Goal: Information Seeking & Learning: Learn about a topic

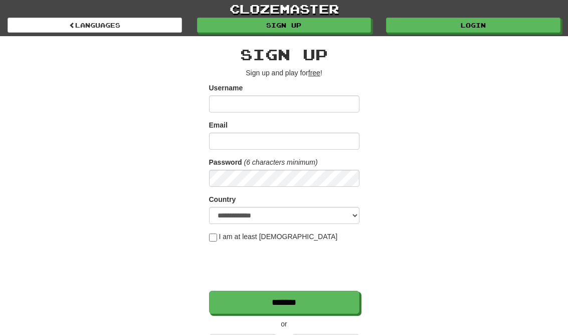
click at [502, 21] on link "Login" at bounding box center [473, 25] width 175 height 15
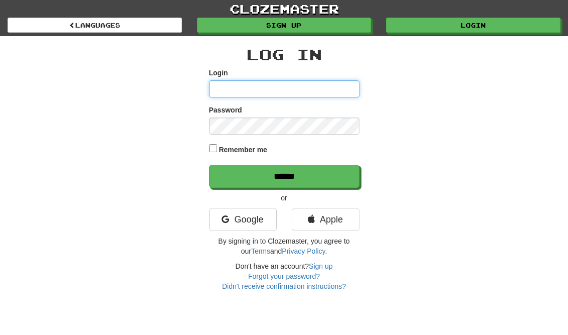
type input "**********"
click at [284, 175] on input "******" at bounding box center [284, 176] width 150 height 23
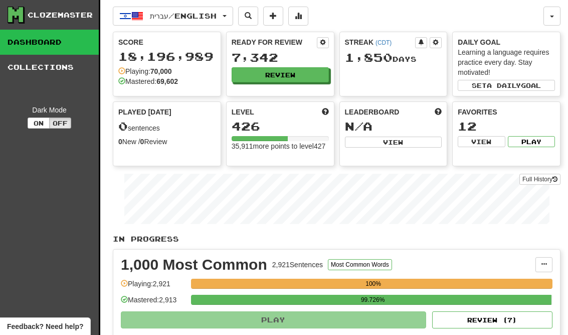
click at [307, 73] on button "Review" at bounding box center [280, 74] width 97 height 15
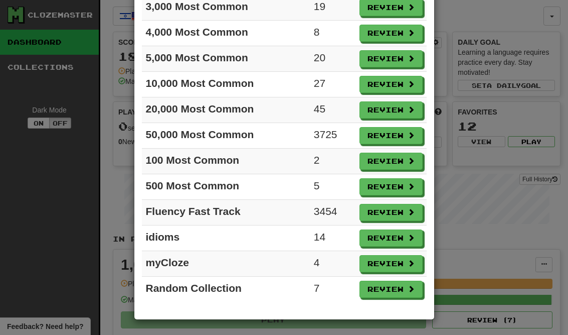
scroll to position [147, 0]
click at [399, 162] on button "Review" at bounding box center [391, 160] width 63 height 17
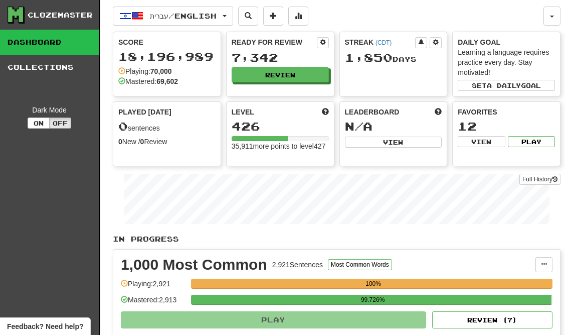
select select "**"
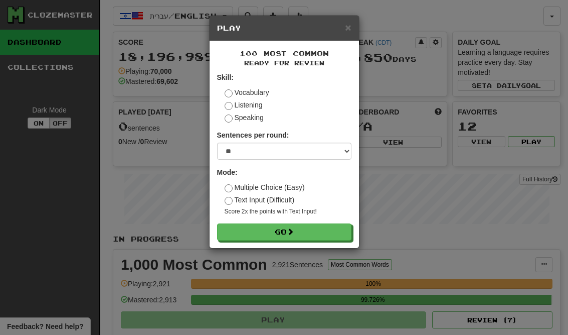
click at [333, 235] on button "Go" at bounding box center [284, 231] width 134 height 17
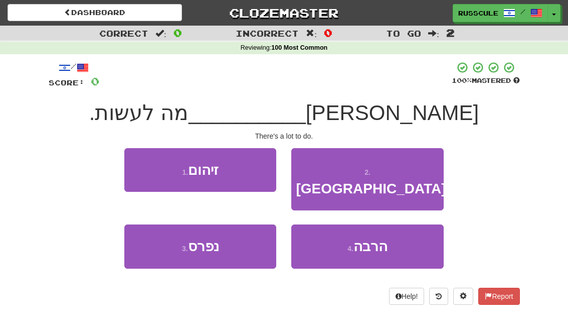
click at [386, 238] on span "הרבה" at bounding box center [371, 246] width 34 height 16
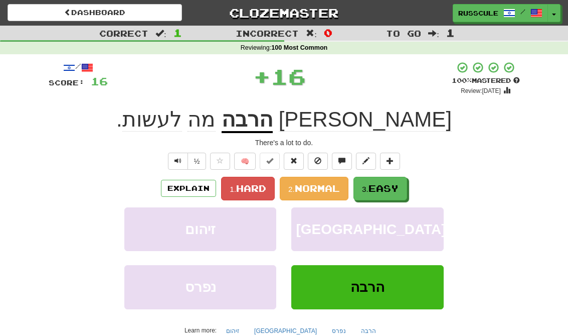
click at [385, 183] on span "Easy" at bounding box center [384, 188] width 30 height 11
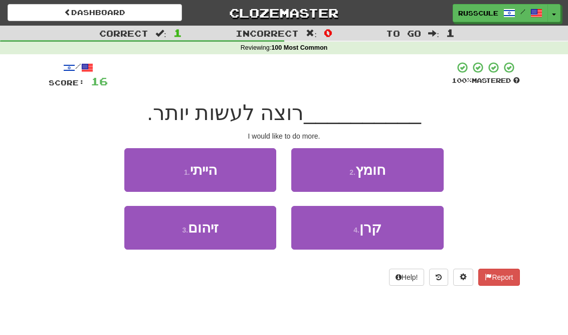
click at [144, 173] on button "1 . הייתי" at bounding box center [200, 170] width 152 height 44
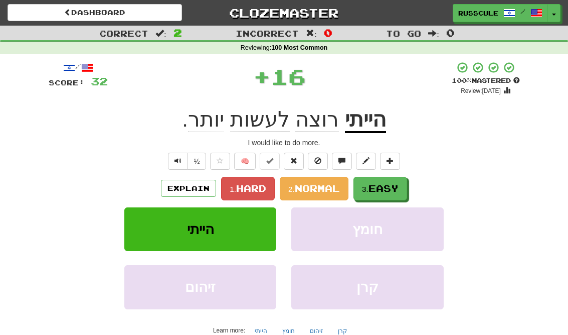
click at [389, 185] on span "Easy" at bounding box center [384, 188] width 30 height 11
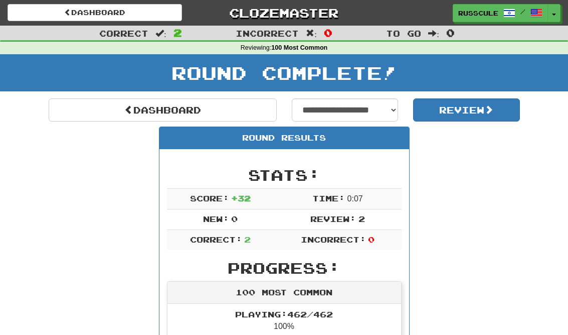
click at [75, 99] on link "Dashboard" at bounding box center [163, 109] width 228 height 23
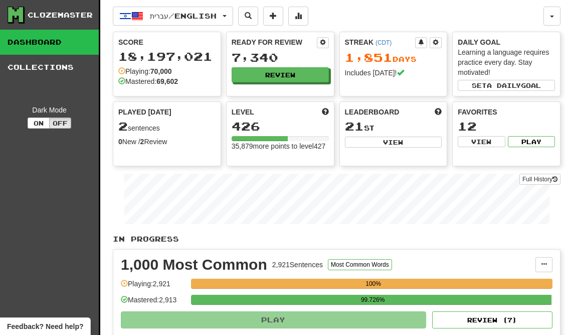
click at [308, 69] on button "Review" at bounding box center [280, 74] width 97 height 15
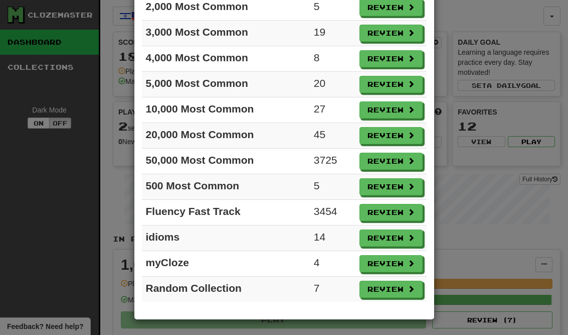
scroll to position [121, 0]
click at [395, 183] on button "Review" at bounding box center [391, 186] width 63 height 17
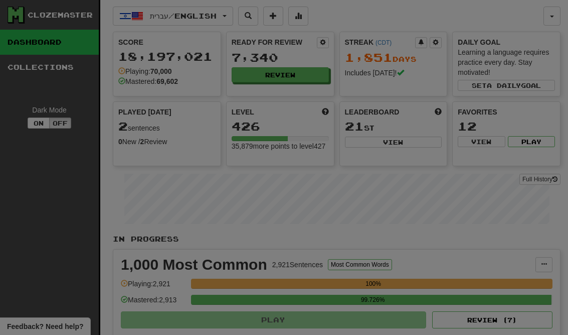
select select "**"
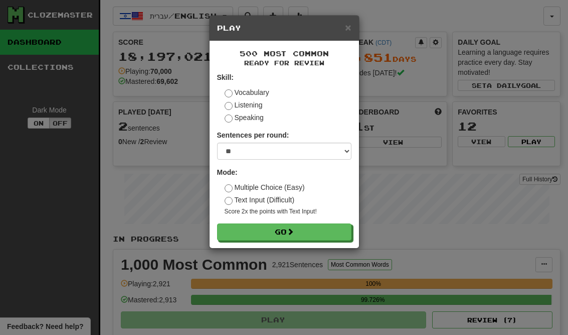
click at [319, 234] on button "Go" at bounding box center [284, 231] width 134 height 17
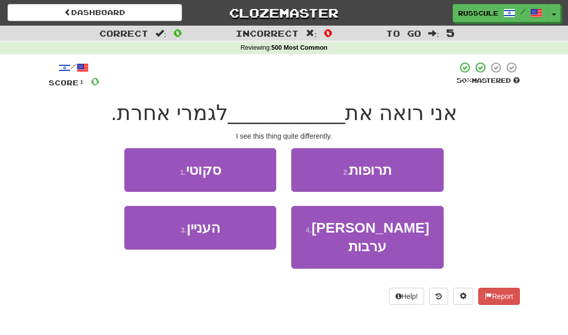
click at [156, 231] on button "3 . העניין" at bounding box center [200, 228] width 152 height 44
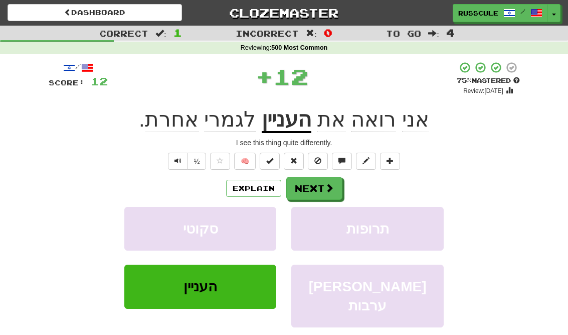
click at [322, 186] on button "Next" at bounding box center [314, 188] width 56 height 23
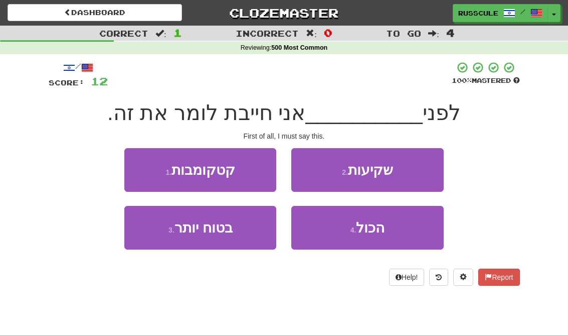
click at [373, 237] on button "4 . הכול" at bounding box center [367, 228] width 152 height 44
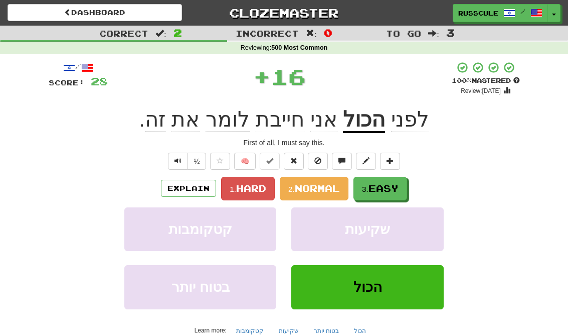
click at [383, 187] on span "Easy" at bounding box center [384, 188] width 30 height 11
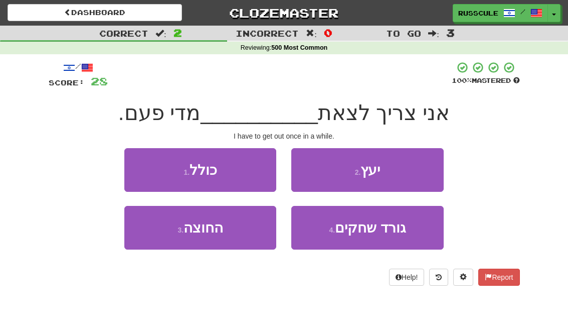
click at [160, 234] on button "3 . החוצה" at bounding box center [200, 228] width 152 height 44
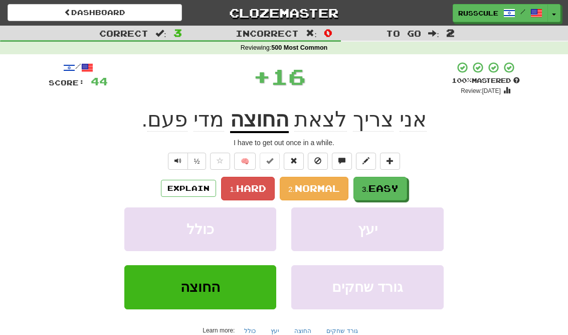
click at [385, 188] on span "Easy" at bounding box center [384, 188] width 30 height 11
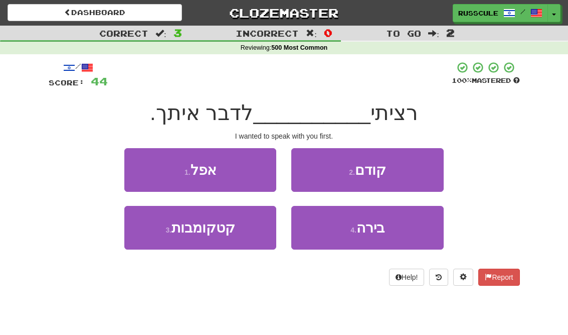
click at [417, 155] on button "2 . קודם" at bounding box center [367, 170] width 152 height 44
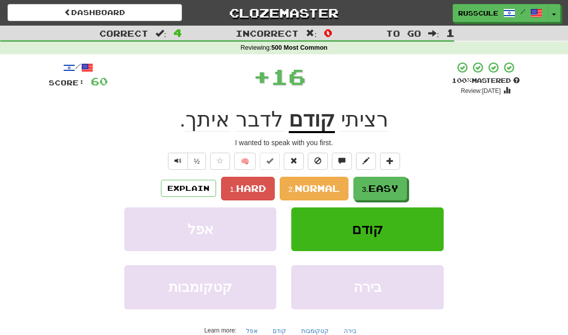
click at [382, 191] on span "Easy" at bounding box center [384, 188] width 30 height 11
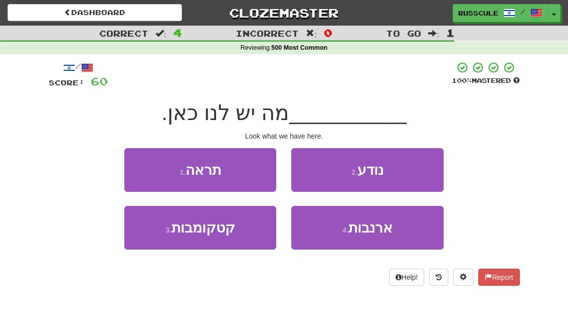
click at [137, 168] on button "1 . תראה" at bounding box center [200, 170] width 152 height 44
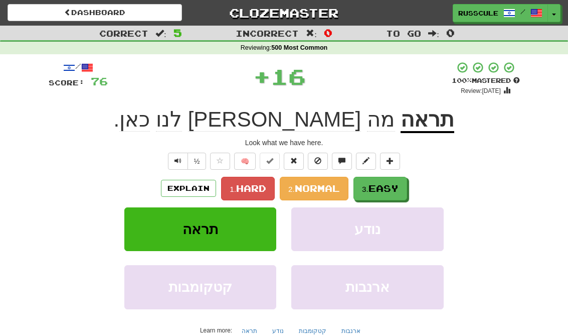
click at [393, 190] on span "Easy" at bounding box center [384, 188] width 30 height 11
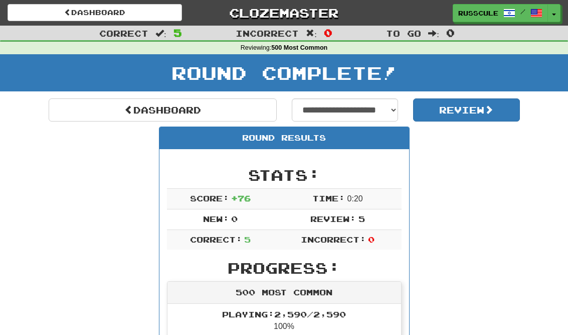
click at [75, 108] on link "Dashboard" at bounding box center [163, 109] width 228 height 23
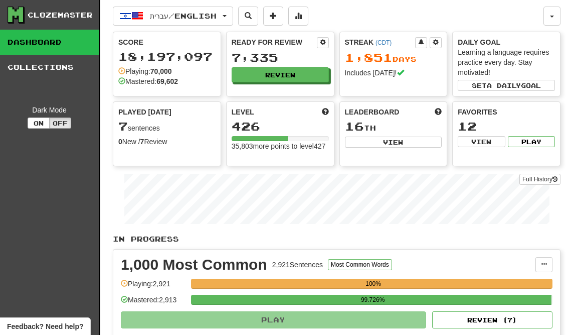
click at [304, 71] on button "Review" at bounding box center [280, 74] width 97 height 15
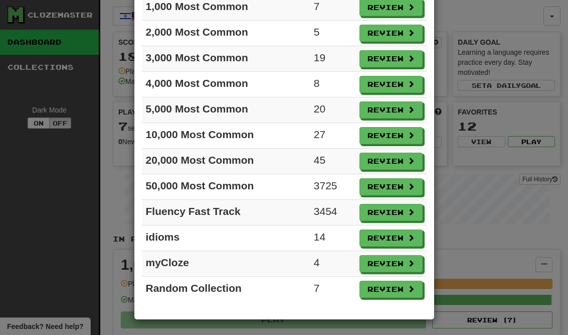
scroll to position [96, 0]
click at [402, 265] on button "Review" at bounding box center [391, 263] width 63 height 17
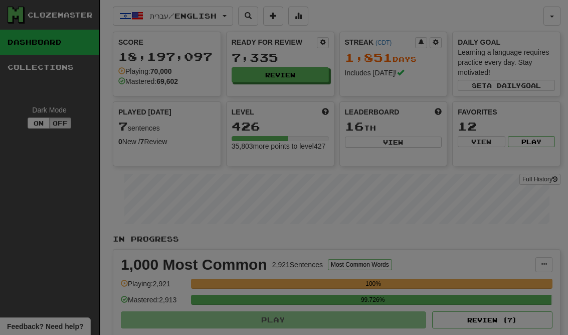
select select "**"
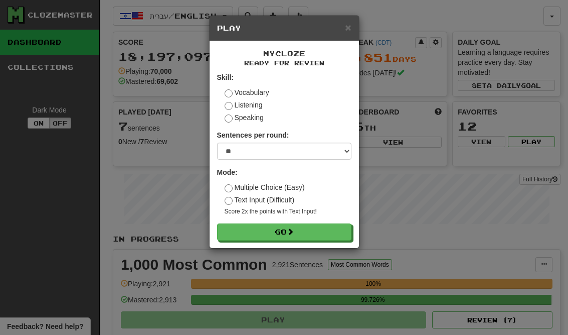
click at [333, 233] on button "Go" at bounding box center [284, 231] width 134 height 17
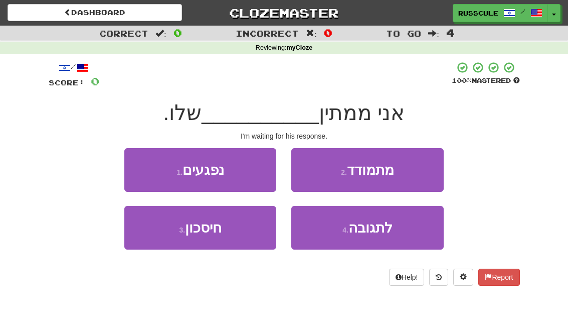
click at [372, 234] on span "לתגובה" at bounding box center [371, 228] width 44 height 16
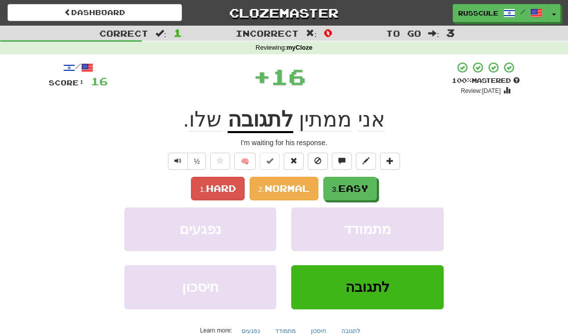
click at [377, 188] on button "3. Easy" at bounding box center [351, 189] width 54 height 24
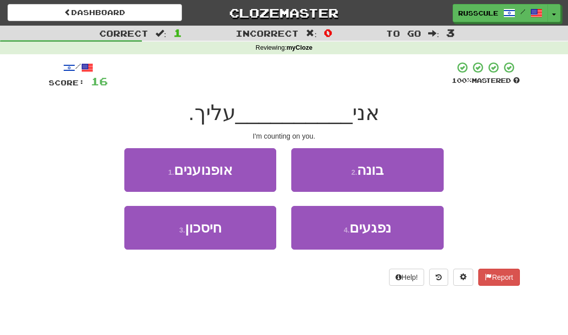
click at [411, 169] on button "2 . [GEOGRAPHIC_DATA]" at bounding box center [367, 170] width 152 height 44
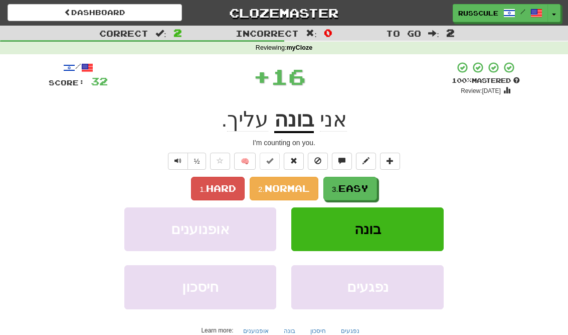
click at [377, 180] on button "3. Easy" at bounding box center [351, 189] width 54 height 24
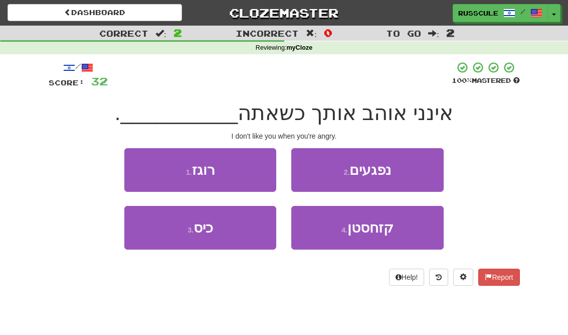
click at [154, 237] on button "3 . כיס" at bounding box center [200, 228] width 152 height 44
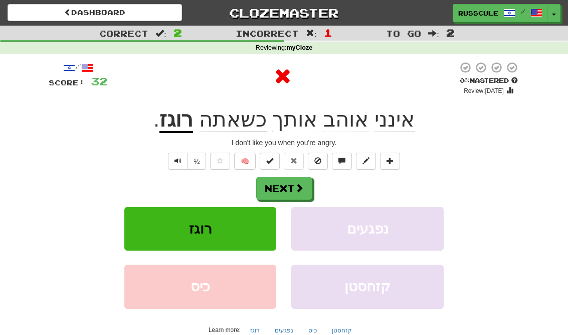
click at [288, 183] on button "Next" at bounding box center [284, 188] width 56 height 23
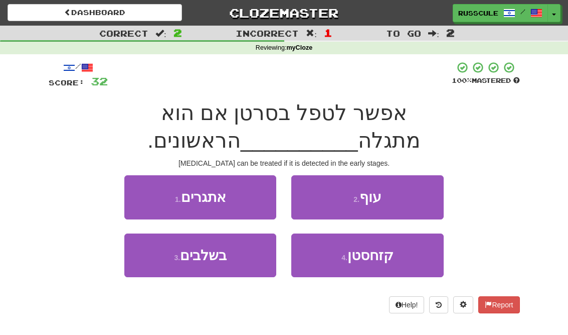
click at [153, 260] on button "3 . בשלבים" at bounding box center [200, 255] width 152 height 44
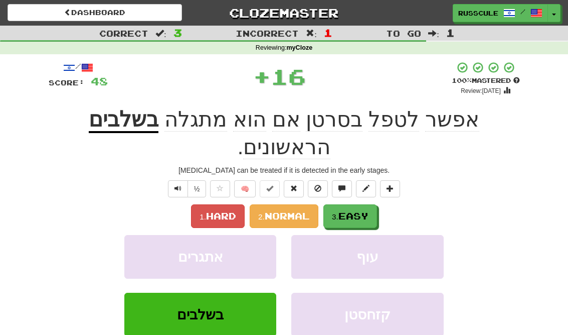
click at [361, 204] on button "3. Easy" at bounding box center [351, 216] width 54 height 24
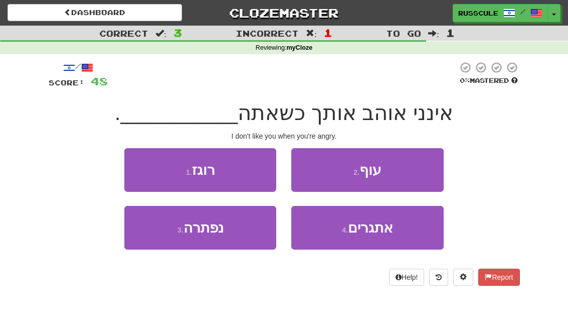
click at [127, 162] on button "1 . רוגז" at bounding box center [200, 170] width 152 height 44
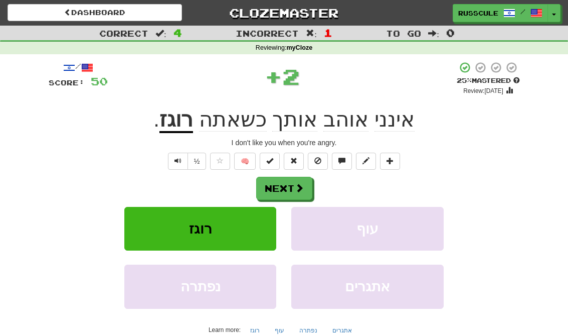
click at [296, 192] on button "Next" at bounding box center [284, 188] width 56 height 23
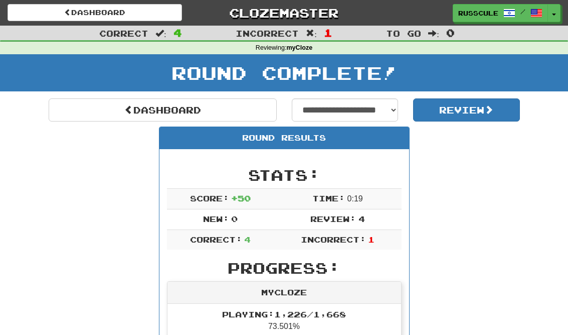
click at [75, 108] on link "Dashboard" at bounding box center [163, 109] width 228 height 23
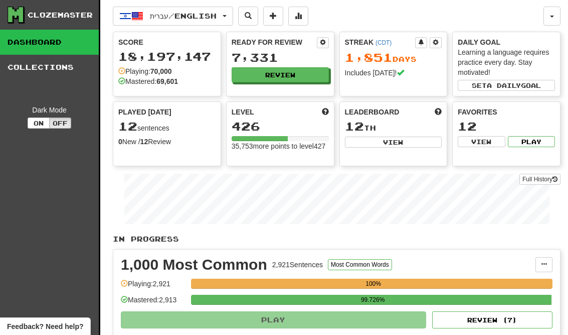
click at [304, 69] on button "Review" at bounding box center [280, 74] width 97 height 15
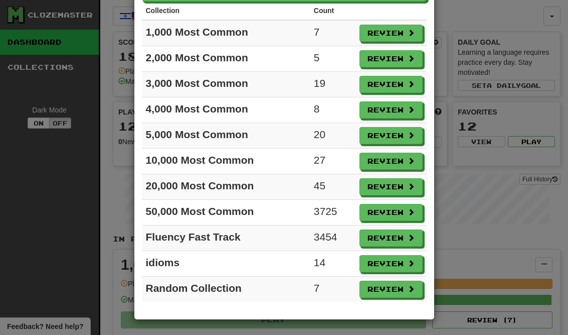
scroll to position [70, 0]
click at [405, 285] on button "Review" at bounding box center [391, 288] width 63 height 17
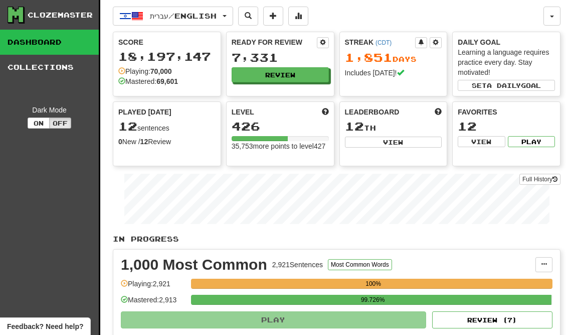
select select "**"
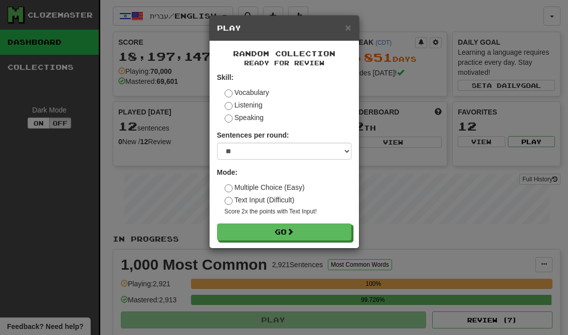
click at [325, 233] on button "Go" at bounding box center [284, 231] width 134 height 17
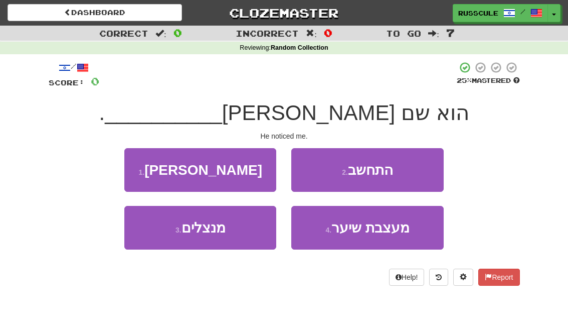
click at [136, 160] on button "1 . [PERSON_NAME]" at bounding box center [200, 170] width 152 height 44
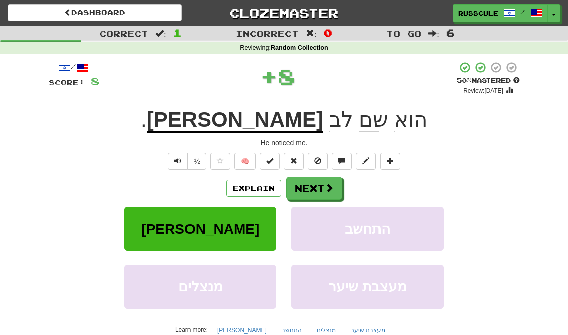
click at [313, 188] on button "Next" at bounding box center [314, 188] width 56 height 23
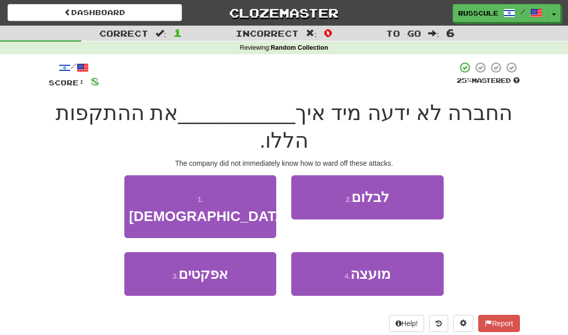
click at [400, 196] on button "2 . לבלום" at bounding box center [367, 197] width 152 height 44
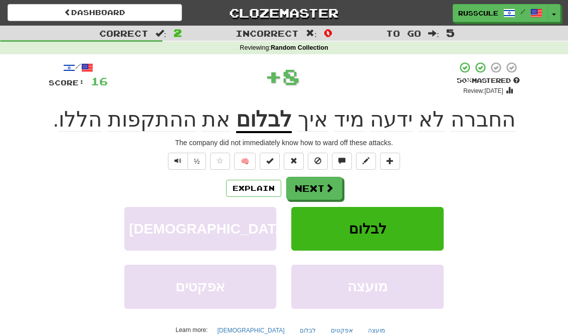
click at [324, 192] on button "Next" at bounding box center [314, 188] width 56 height 23
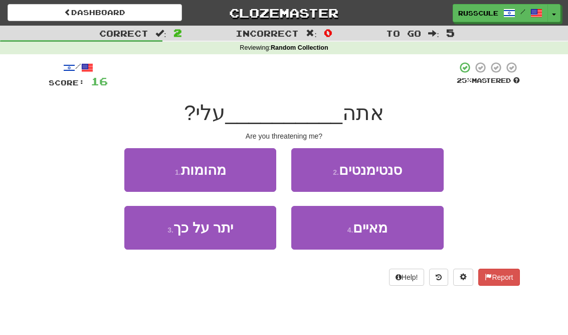
click at [358, 240] on button "4 . מאיים" at bounding box center [367, 228] width 152 height 44
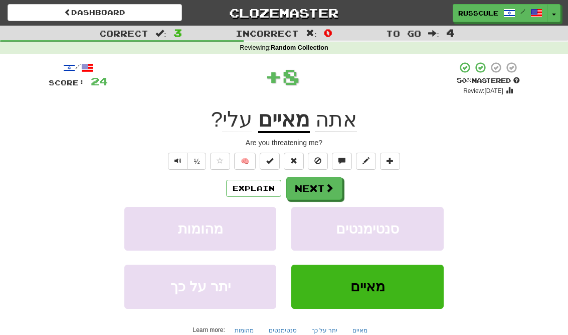
click at [316, 191] on button "Next" at bounding box center [314, 188] width 56 height 23
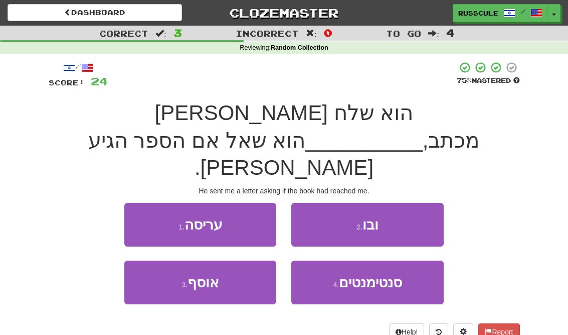
click at [391, 203] on button "2 . ובו" at bounding box center [367, 225] width 152 height 44
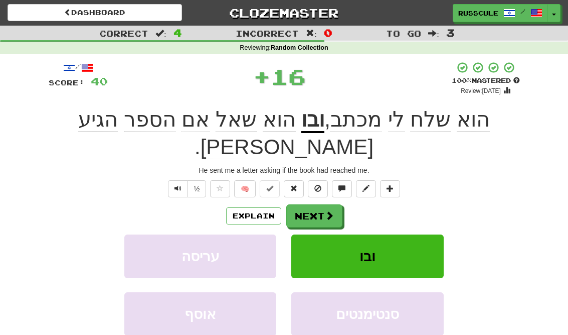
click at [325, 204] on button "Next" at bounding box center [314, 215] width 56 height 23
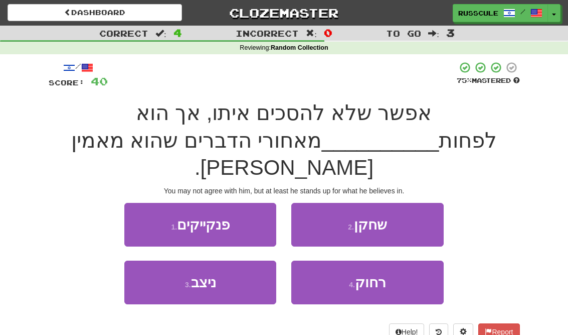
click at [156, 262] on button "3 . ניצב" at bounding box center [200, 282] width 152 height 44
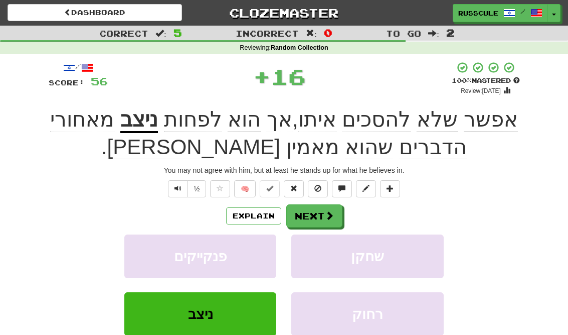
click at [315, 211] on button "Next" at bounding box center [314, 215] width 56 height 23
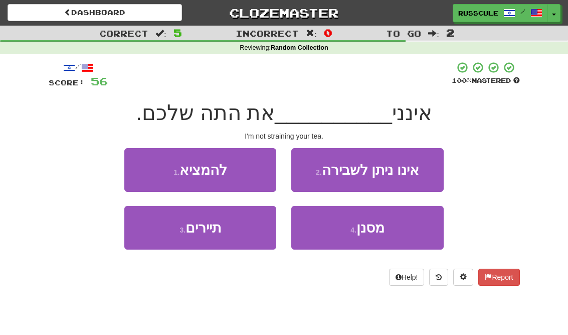
click at [362, 232] on span "מסנן" at bounding box center [371, 228] width 28 height 16
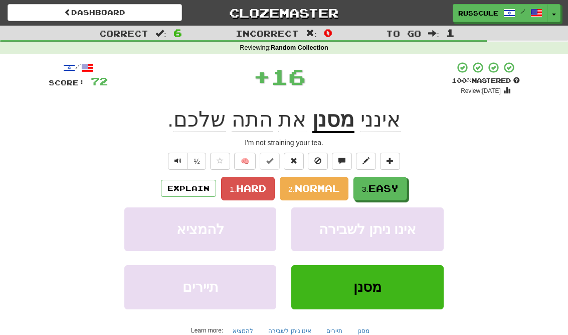
click at [374, 188] on span "Easy" at bounding box center [384, 188] width 30 height 11
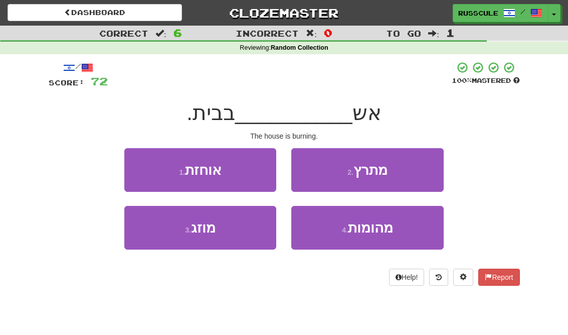
click at [138, 169] on button "1 . אוחזת" at bounding box center [200, 170] width 152 height 44
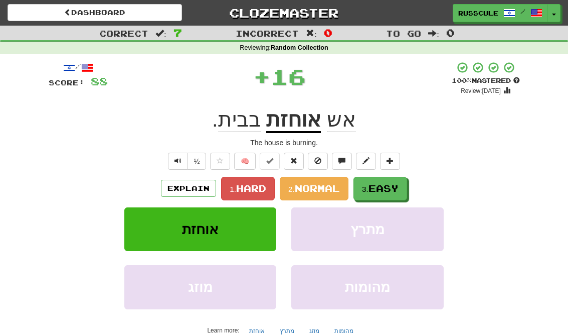
click at [378, 188] on span "Easy" at bounding box center [384, 188] width 30 height 11
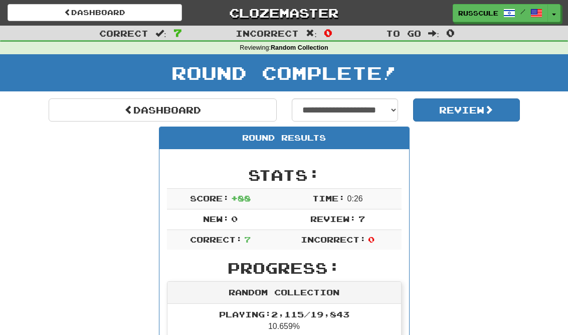
click at [95, 101] on link "Dashboard" at bounding box center [163, 109] width 228 height 23
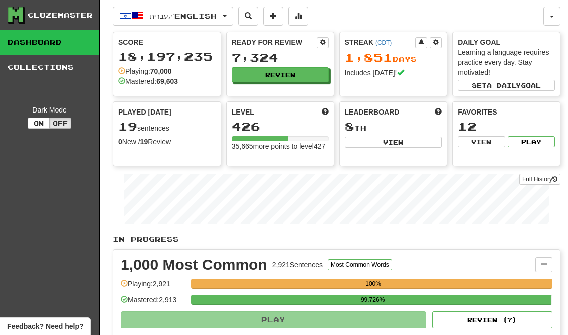
click at [308, 76] on button "Review" at bounding box center [280, 74] width 97 height 15
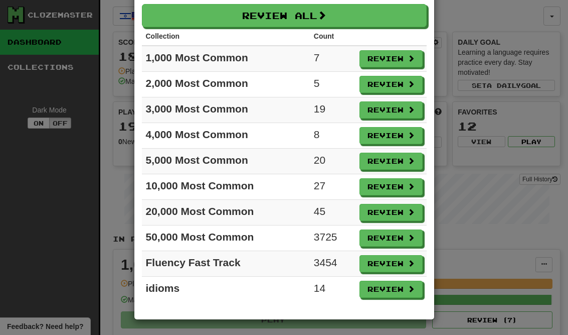
scroll to position [45, 0]
click at [397, 286] on button "Review" at bounding box center [391, 288] width 63 height 17
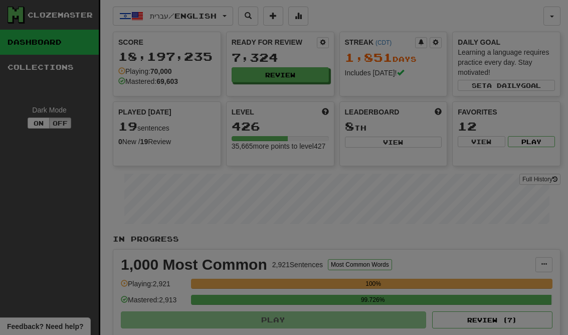
select select "**"
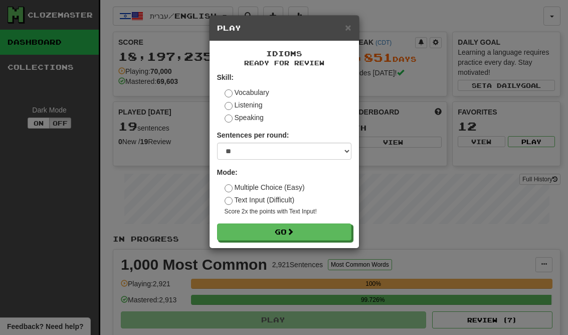
click at [328, 225] on button "Go" at bounding box center [284, 231] width 134 height 17
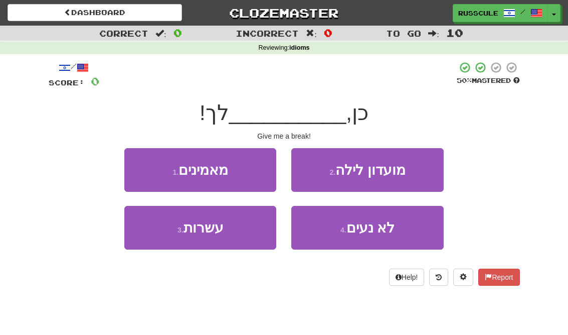
click at [131, 164] on button "1 . מאמינים" at bounding box center [200, 170] width 152 height 44
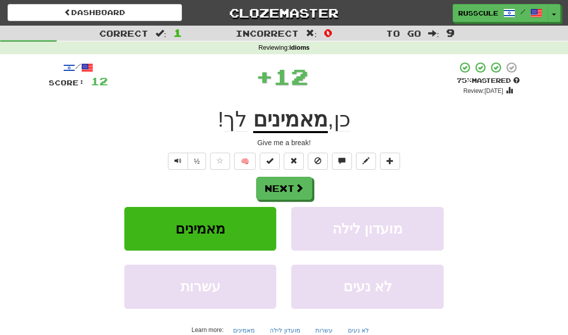
click at [300, 190] on span at bounding box center [299, 187] width 9 height 9
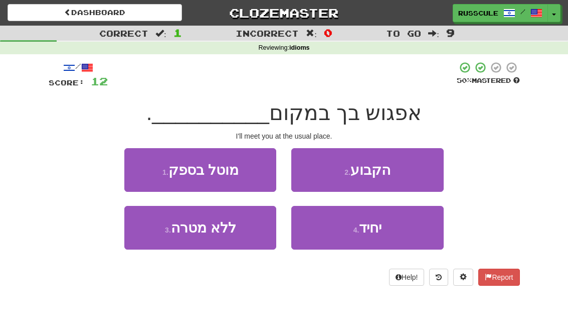
click at [419, 173] on button "2 . הקבוע" at bounding box center [367, 170] width 152 height 44
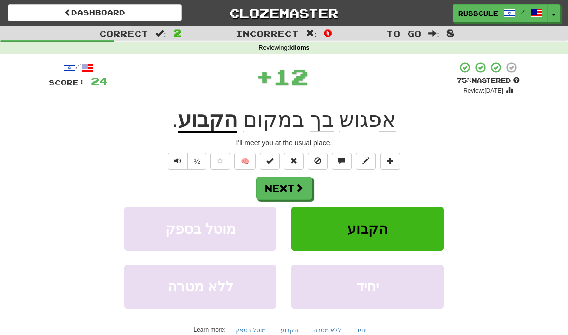
click at [301, 185] on span at bounding box center [299, 187] width 9 height 9
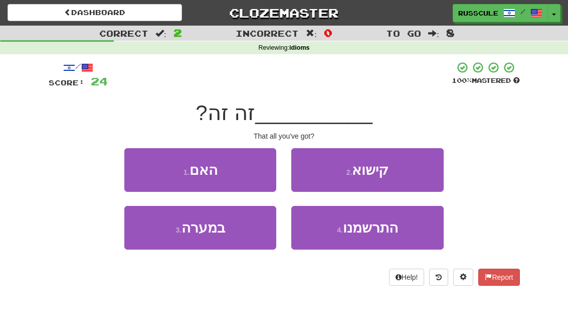
click at [137, 162] on button "1 . האם" at bounding box center [200, 170] width 152 height 44
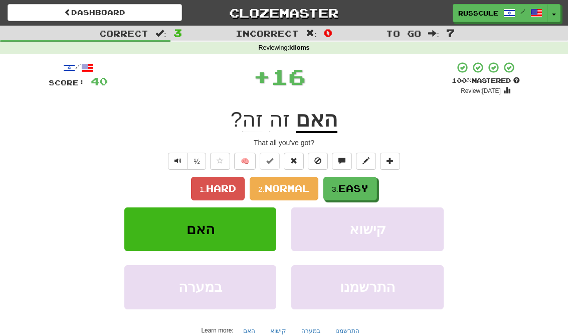
click at [362, 193] on button "3. Easy" at bounding box center [351, 189] width 54 height 24
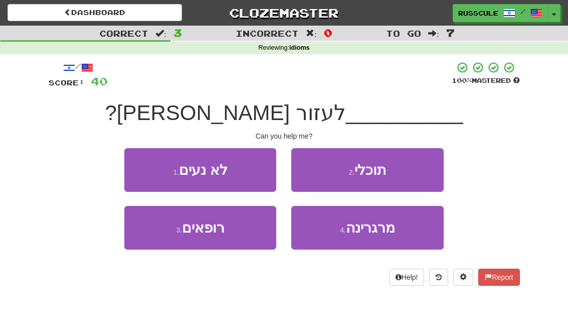
click at [416, 171] on button "2 . תוכלי" at bounding box center [367, 170] width 152 height 44
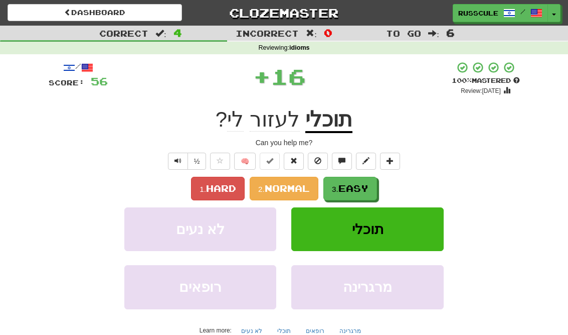
click at [364, 197] on button "3. Easy" at bounding box center [351, 189] width 54 height 24
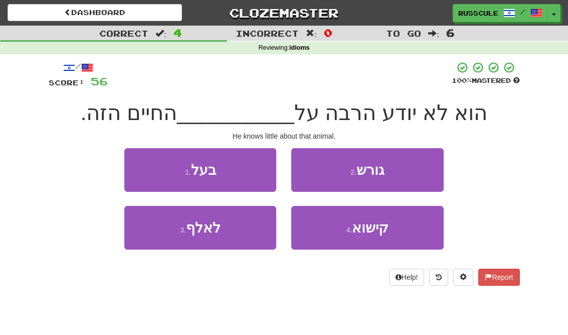
click at [134, 163] on button "1 . בעל" at bounding box center [200, 170] width 152 height 44
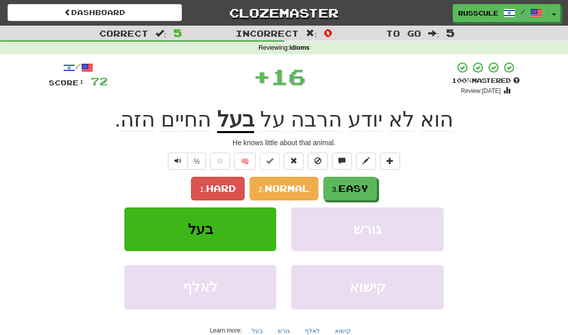
click at [369, 195] on button "3. Easy" at bounding box center [351, 189] width 54 height 24
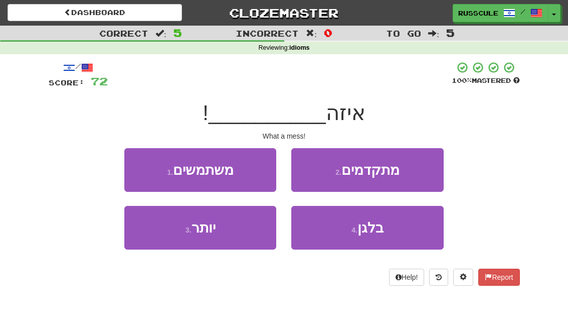
click at [367, 233] on span "בלגן" at bounding box center [371, 228] width 26 height 16
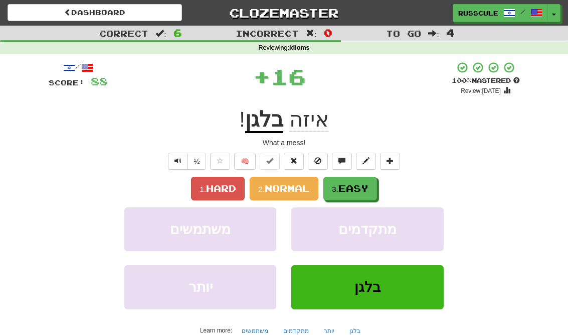
click at [377, 181] on button "3. Easy" at bounding box center [351, 189] width 54 height 24
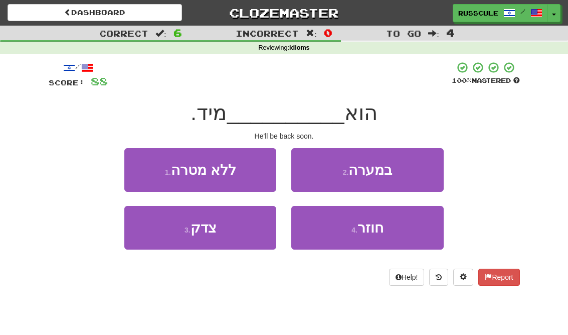
click at [367, 230] on span "חוזר" at bounding box center [371, 228] width 26 height 16
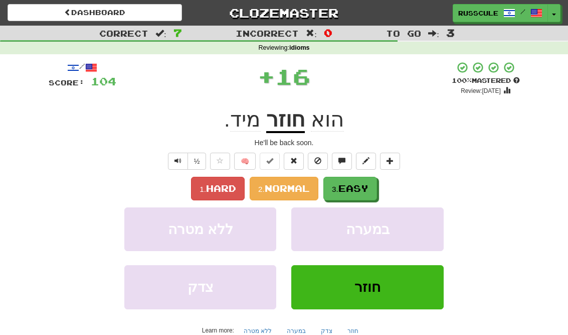
click at [377, 185] on button "3. Easy" at bounding box center [351, 189] width 54 height 24
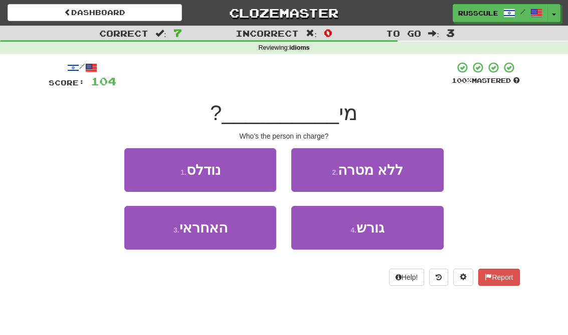
click at [161, 238] on button "3 . האחראי" at bounding box center [200, 228] width 152 height 44
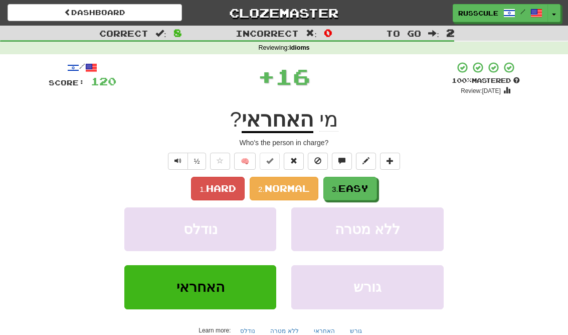
click at [363, 193] on button "3. Easy" at bounding box center [351, 189] width 54 height 24
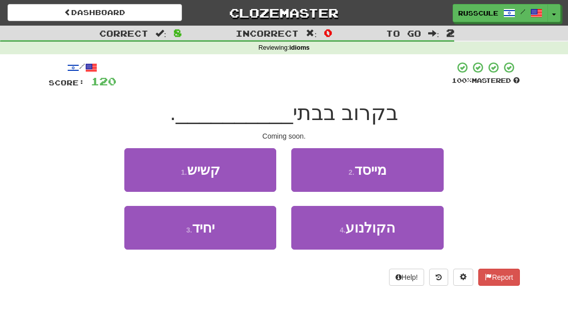
click at [155, 233] on button "3 . יחיד" at bounding box center [200, 228] width 152 height 44
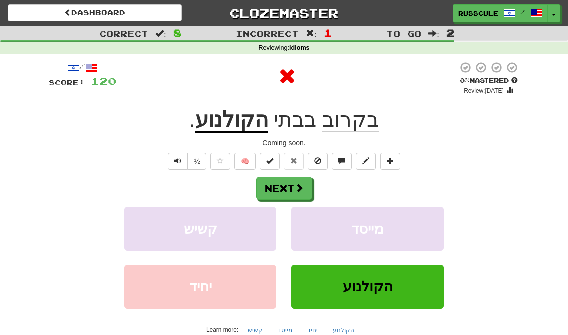
click at [296, 189] on span at bounding box center [299, 187] width 9 height 9
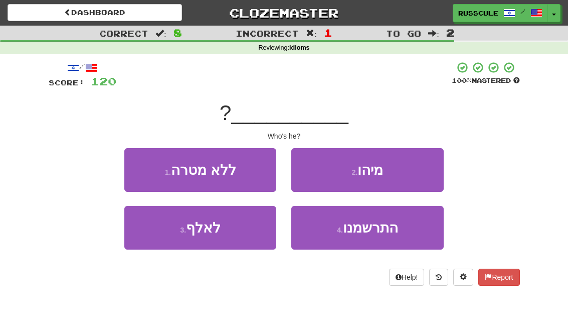
click at [415, 171] on button "2 . מיהו" at bounding box center [367, 170] width 152 height 44
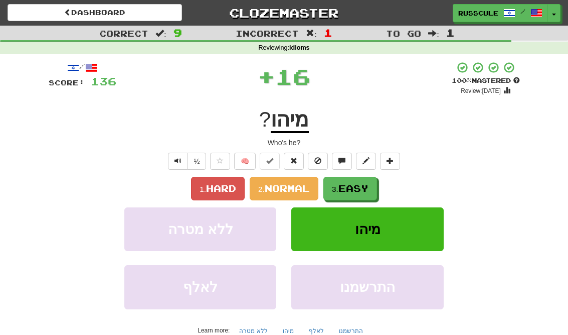
click at [354, 189] on span "Easy" at bounding box center [354, 188] width 30 height 11
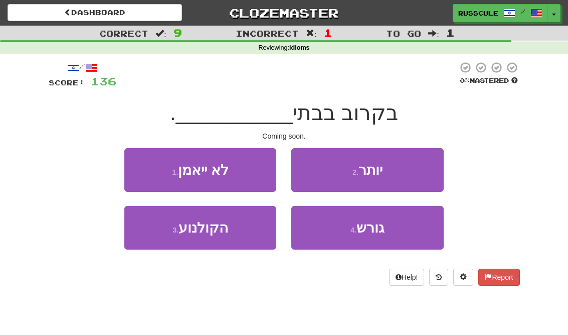
click at [158, 235] on button "3 . הקולנוע" at bounding box center [200, 228] width 152 height 44
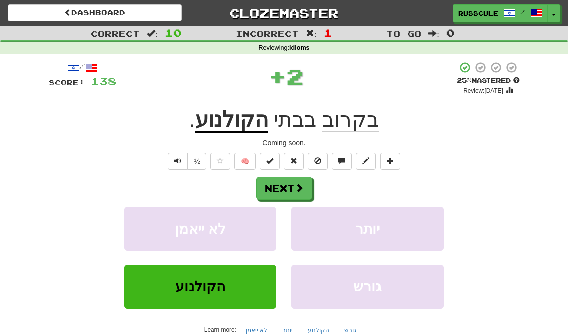
click at [300, 191] on span at bounding box center [299, 187] width 9 height 9
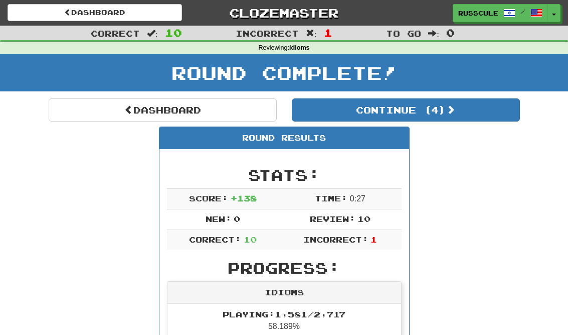
click at [484, 110] on button "Continue ( 4 )" at bounding box center [406, 109] width 228 height 23
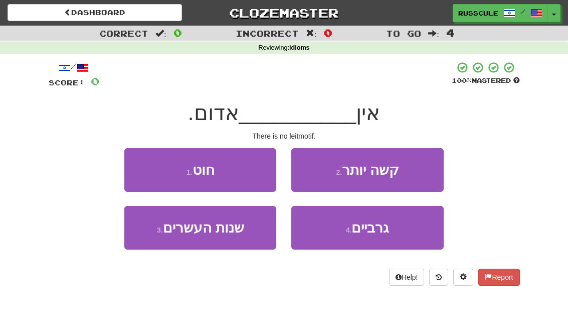
click at [132, 160] on button "1 . חוט" at bounding box center [200, 170] width 152 height 44
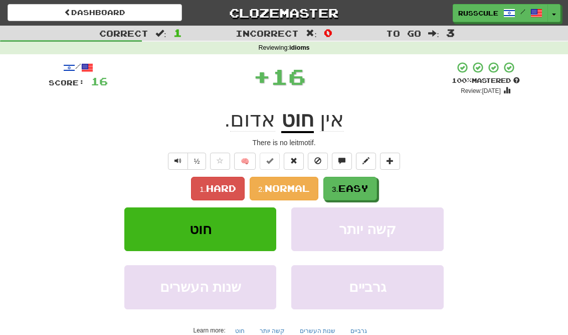
click at [364, 195] on button "3. Easy" at bounding box center [351, 189] width 54 height 24
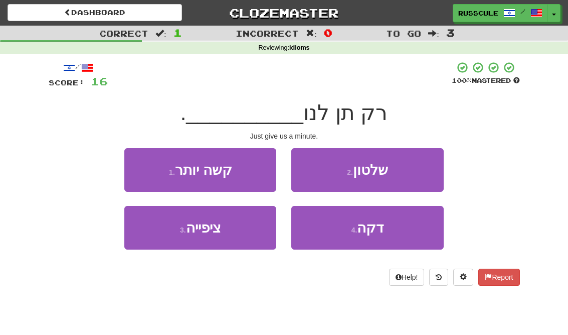
click at [393, 232] on button "4 . דקה" at bounding box center [367, 228] width 152 height 44
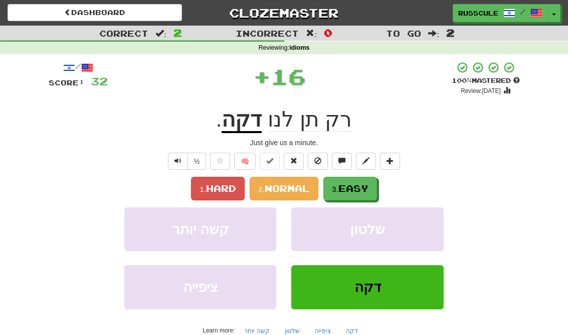
click at [375, 187] on button "3. Easy" at bounding box center [351, 189] width 54 height 24
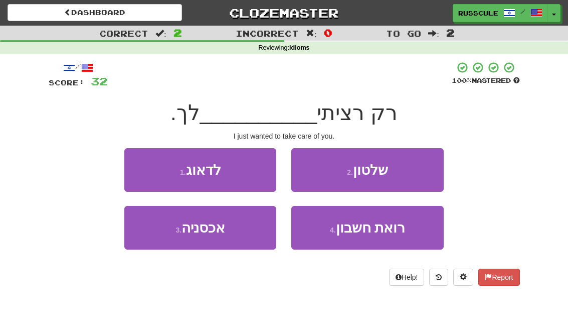
click at [138, 169] on button "1 . לדאוג" at bounding box center [200, 170] width 152 height 44
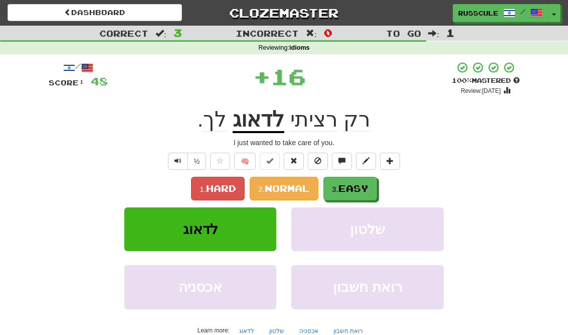
click at [366, 194] on button "3. Easy" at bounding box center [351, 189] width 54 height 24
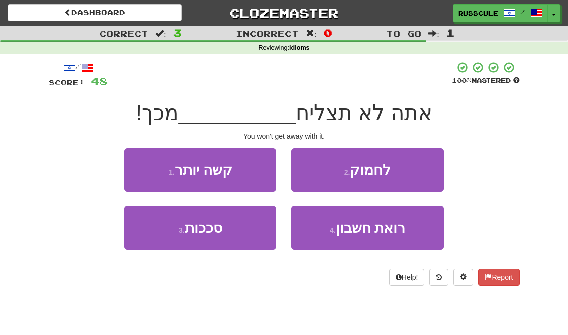
click at [405, 168] on button "2 . לחמוק" at bounding box center [367, 170] width 152 height 44
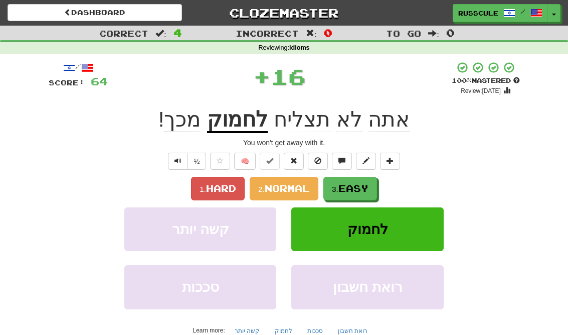
click at [368, 190] on span "Easy" at bounding box center [354, 188] width 30 height 11
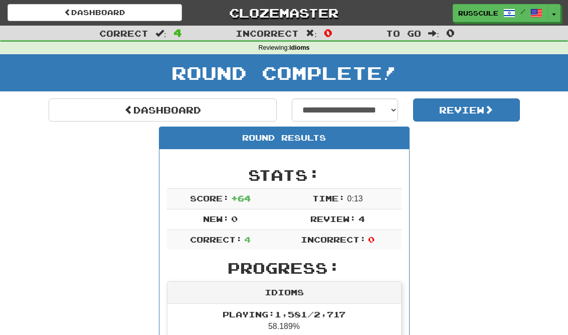
click at [83, 113] on link "Dashboard" at bounding box center [163, 109] width 228 height 23
